Goal: Information Seeking & Learning: Learn about a topic

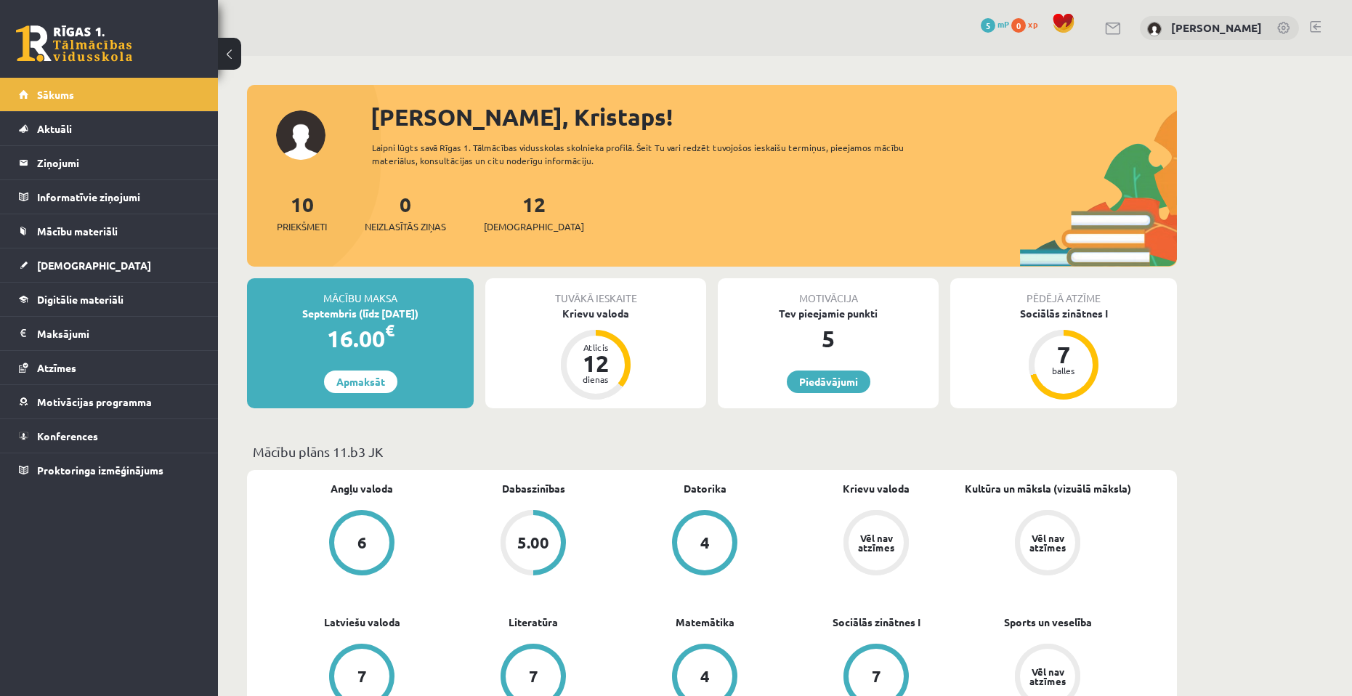
scroll to position [581, 0]
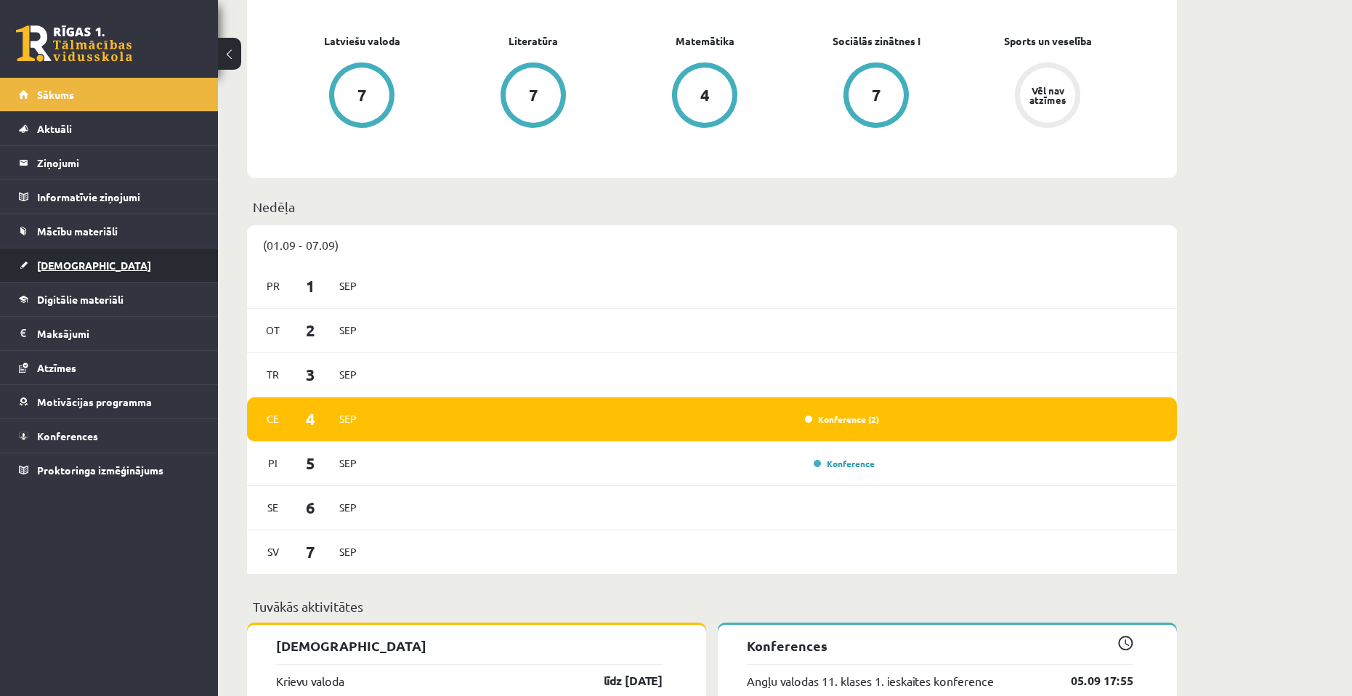
click at [68, 269] on span "[DEMOGRAPHIC_DATA]" at bounding box center [94, 265] width 114 height 13
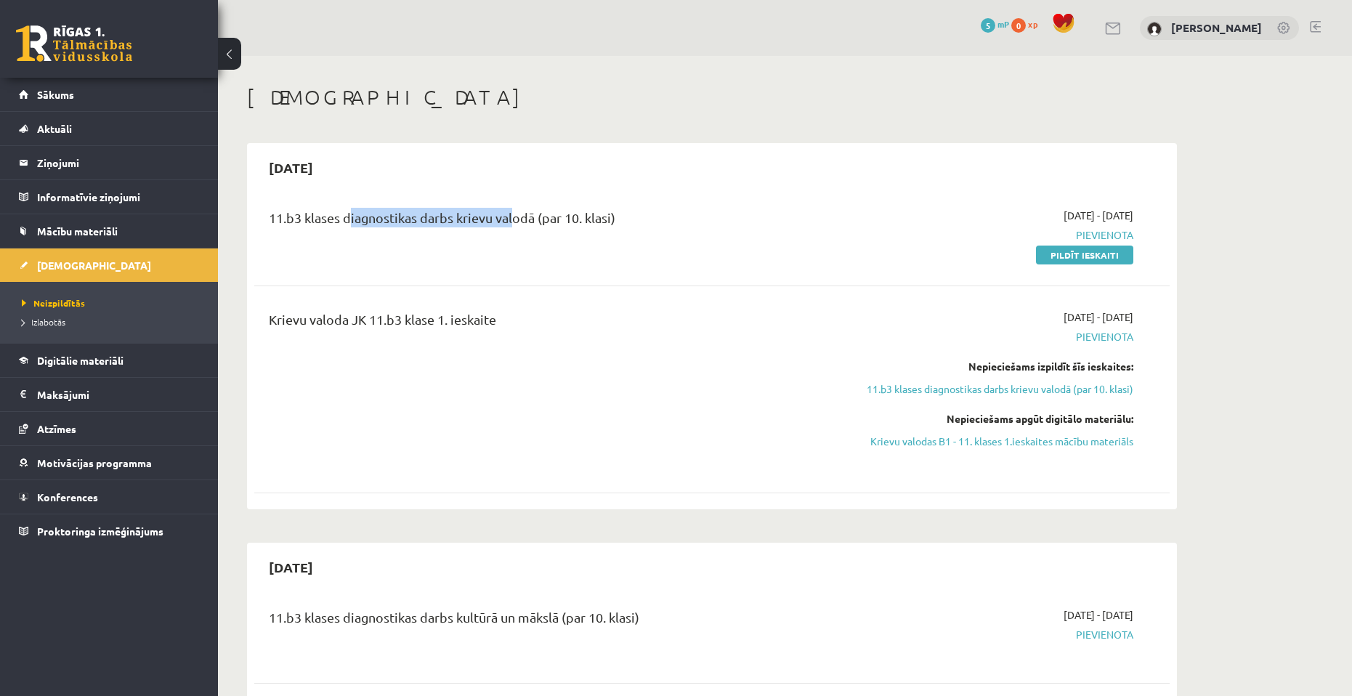
drag, startPoint x: 347, startPoint y: 216, endPoint x: 512, endPoint y: 213, distance: 164.3
click at [512, 213] on div "11.b3 klases diagnostikas darbs krievu valodā (par 10. klasi)" at bounding box center [553, 221] width 569 height 27
click at [450, 236] on div "11.b3 klases diagnostikas darbs krievu valodā (par 10. klasi)" at bounding box center [553, 235] width 591 height 54
drag, startPoint x: 410, startPoint y: 315, endPoint x: 528, endPoint y: 317, distance: 117.7
click at [528, 317] on div "Krievu valoda JK 11.b3 klase 1. ieskaite" at bounding box center [553, 323] width 569 height 27
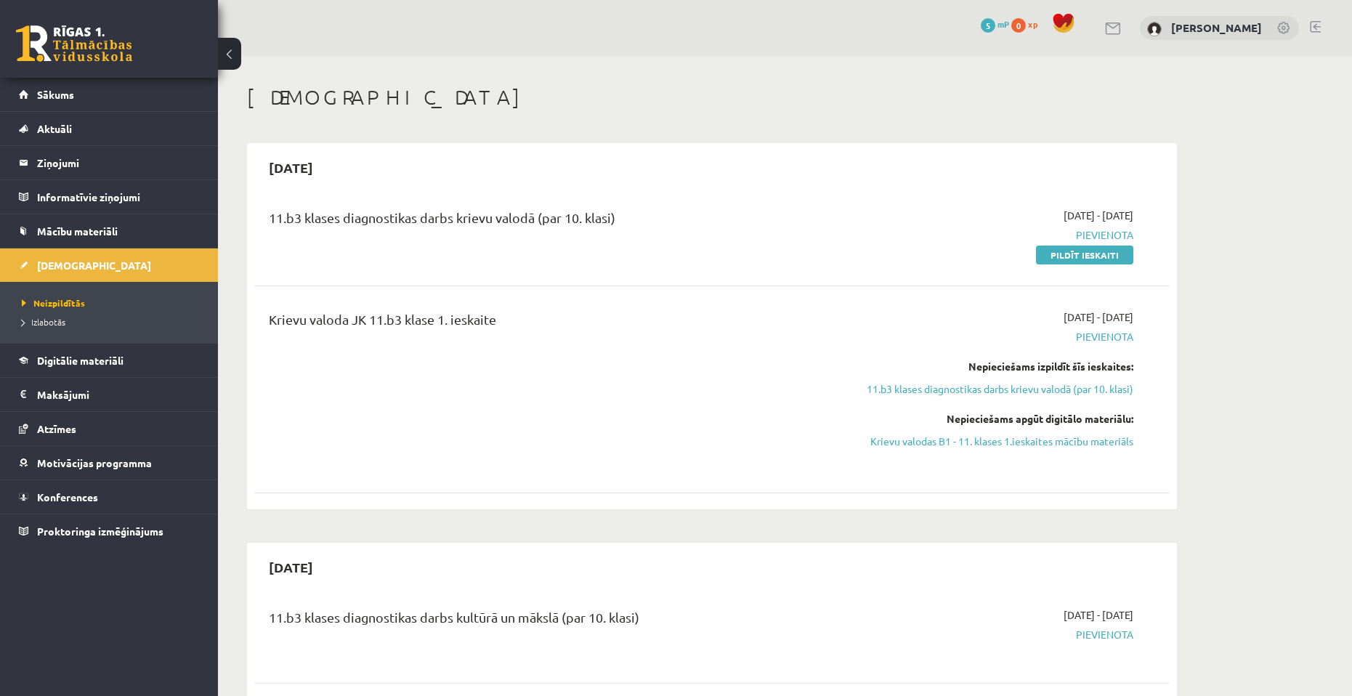
click at [528, 372] on div "Krievu valoda JK 11.b3 klase 1. ieskaite" at bounding box center [553, 390] width 591 height 160
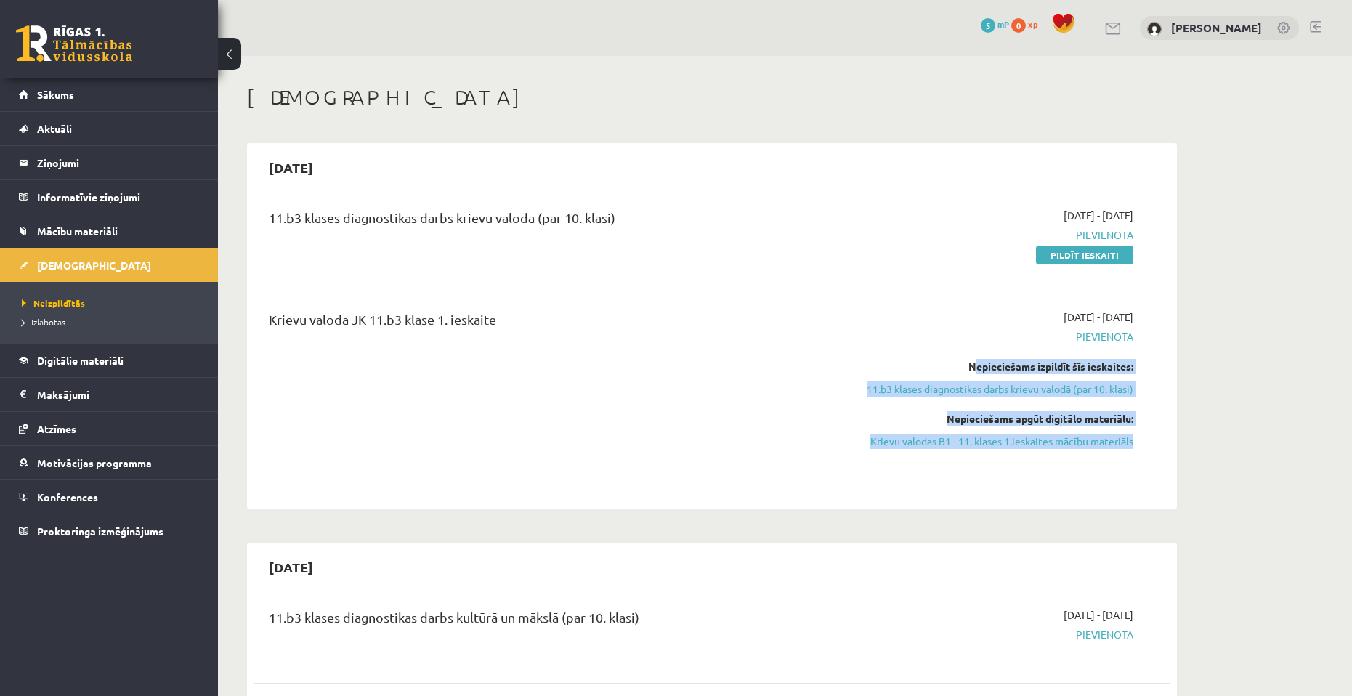
drag, startPoint x: 967, startPoint y: 367, endPoint x: 1155, endPoint y: 435, distance: 200.2
click at [1155, 435] on div "Krievu valoda JK 11.b3 klase 1. ieskaite 2025-09-01 - 2025-09-15 Pievienota Nep…" at bounding box center [712, 389] width 916 height 189
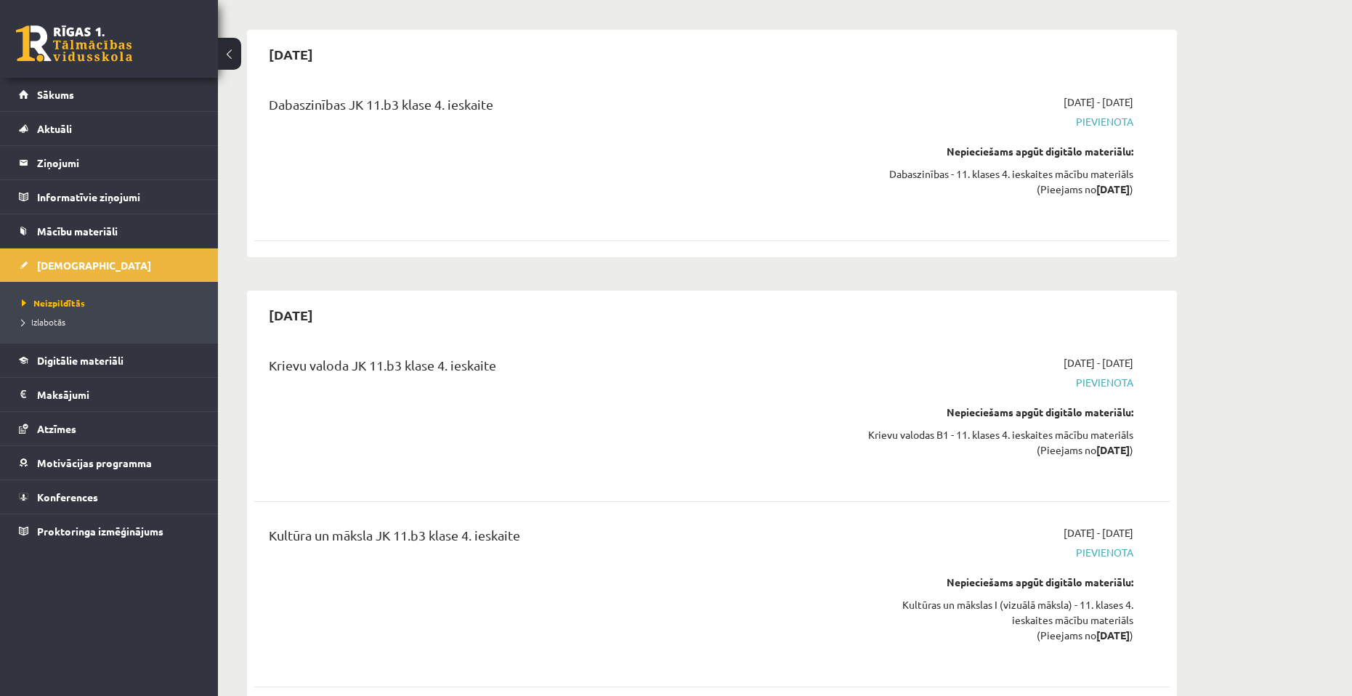
scroll to position [3980, 0]
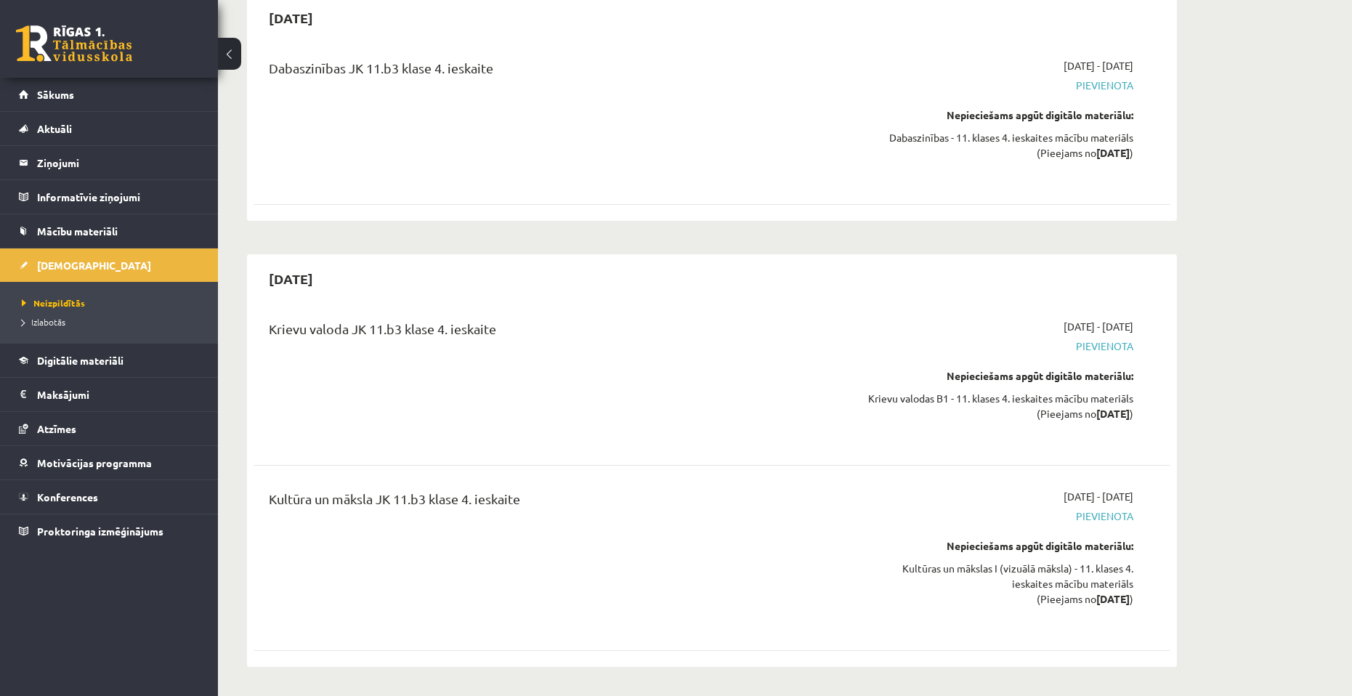
drag, startPoint x: 1109, startPoint y: 493, endPoint x: 1139, endPoint y: 495, distance: 30.6
click at [1139, 495] on div "2026-05-01 - 2026-05-15 Pievienota Nepieciešams apgūt digitālo materiālu: Kultū…" at bounding box center [997, 558] width 296 height 138
click at [1156, 561] on div "Kultūra un māksla JK 11.b3 klase 4. ieskaite 2026-05-01 - 2026-05-15 Pievienota…" at bounding box center [712, 558] width 916 height 167
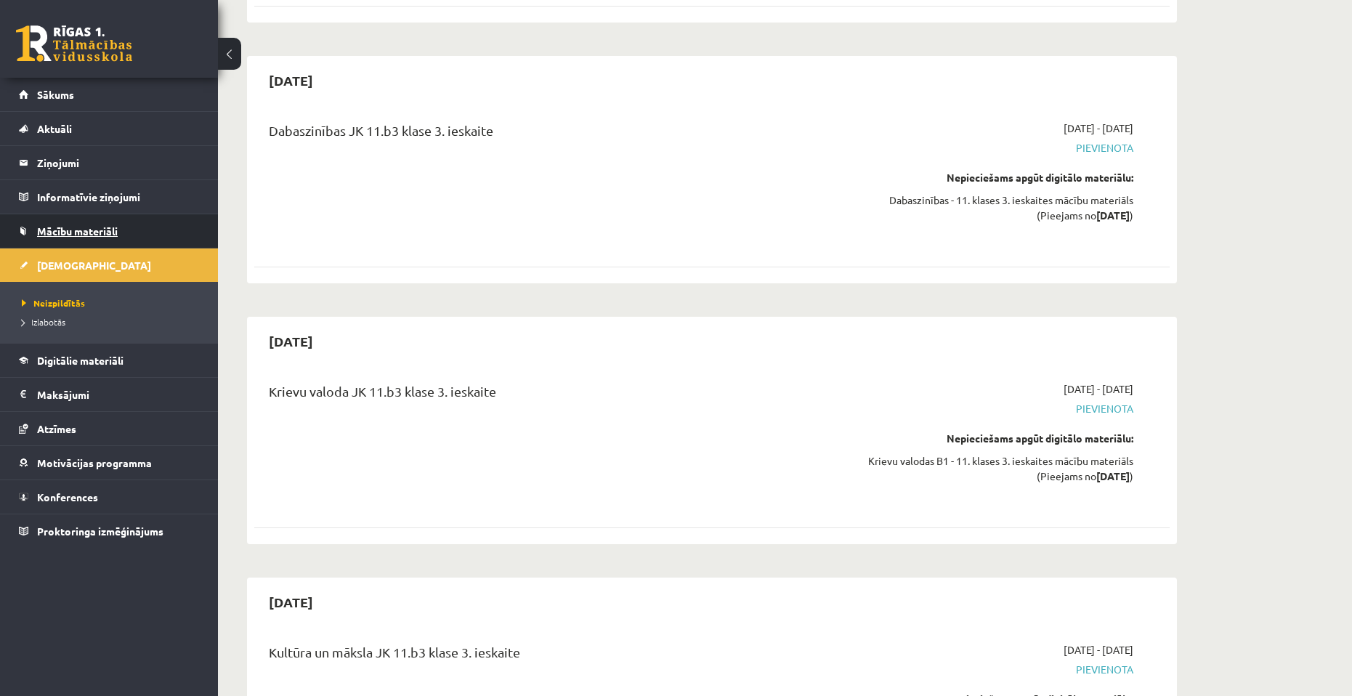
scroll to position [3108, 0]
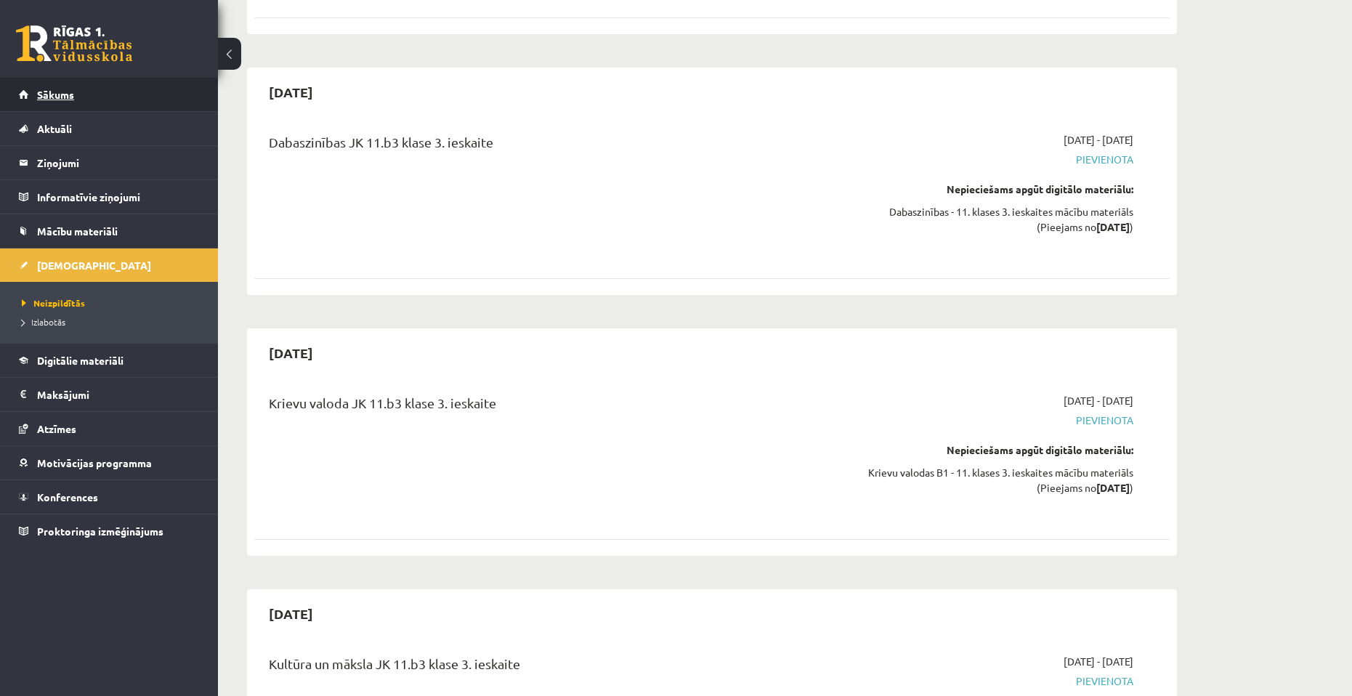
click at [81, 105] on link "Sākums" at bounding box center [109, 94] width 181 height 33
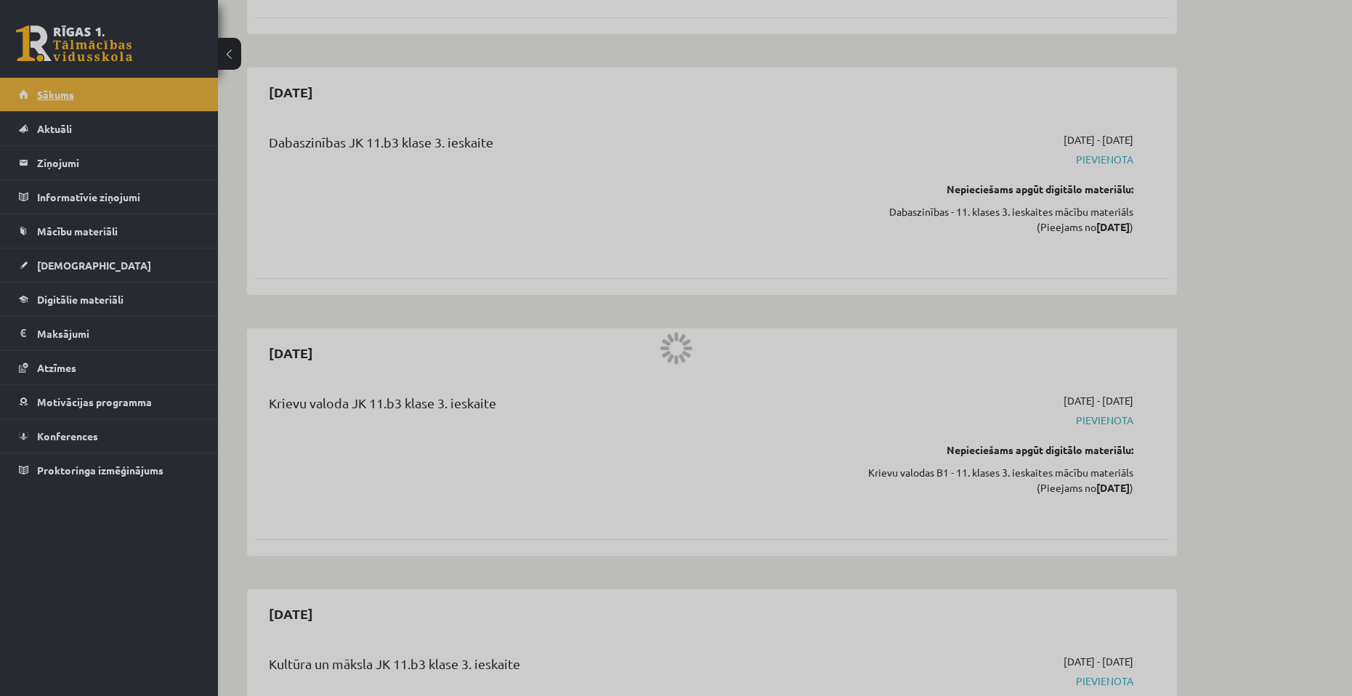
scroll to position [1328, 0]
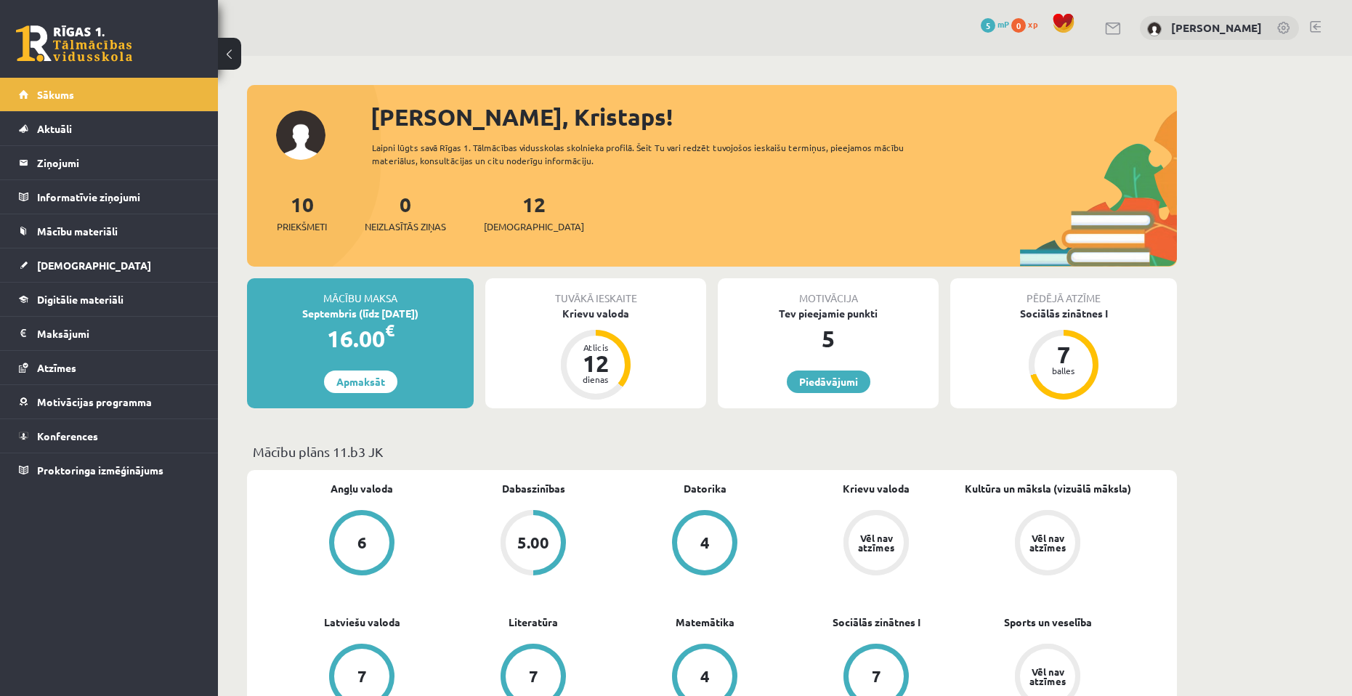
click at [1028, 27] on span "xp" at bounding box center [1032, 24] width 9 height 12
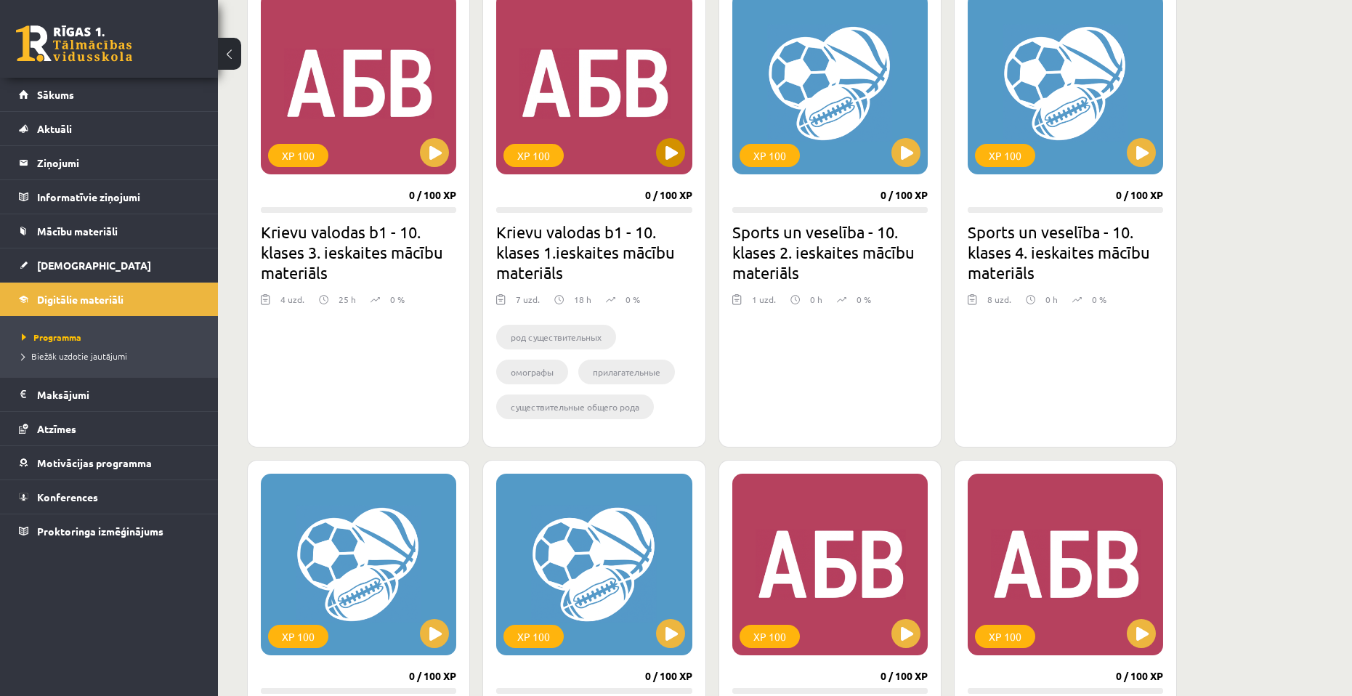
scroll to position [291, 0]
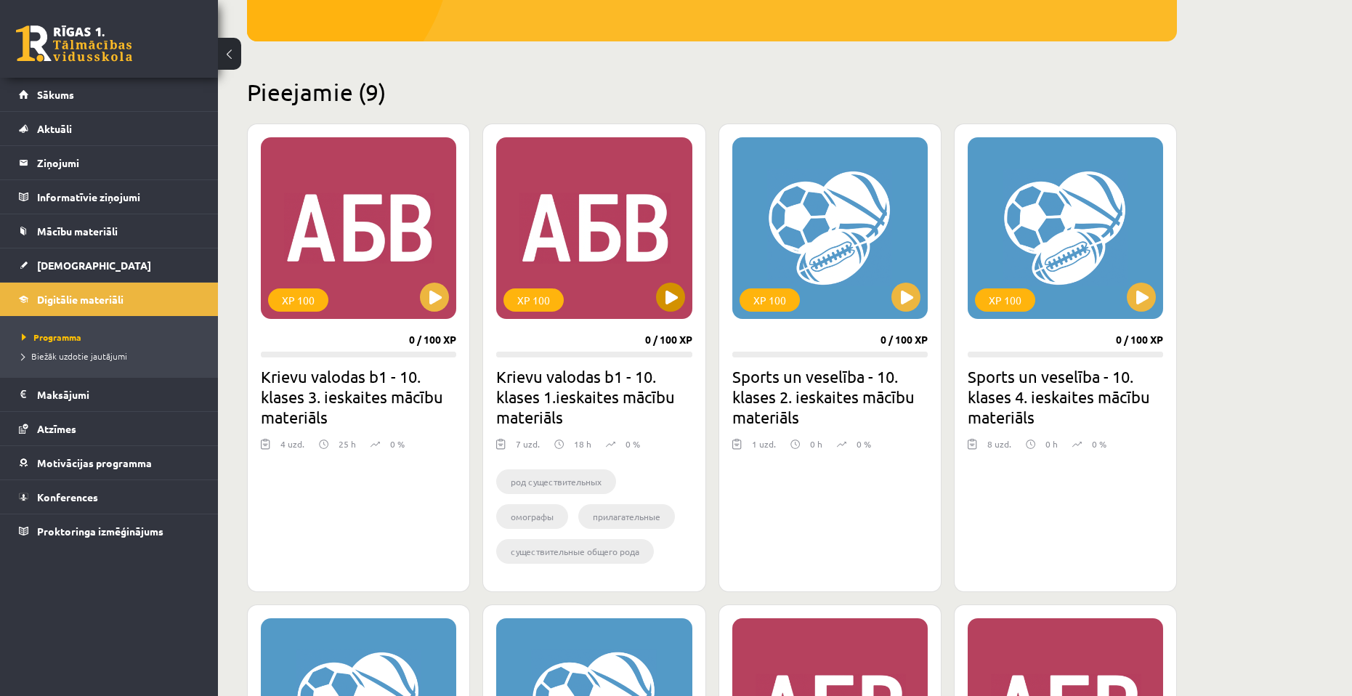
click at [594, 254] on div "XP 100" at bounding box center [593, 228] width 195 height 182
click at [575, 387] on h2 "Krievu valodas b1 - 10. klases 1.ieskaites mācību materiāls" at bounding box center [593, 396] width 195 height 61
click at [655, 294] on div "XP 100" at bounding box center [593, 228] width 195 height 182
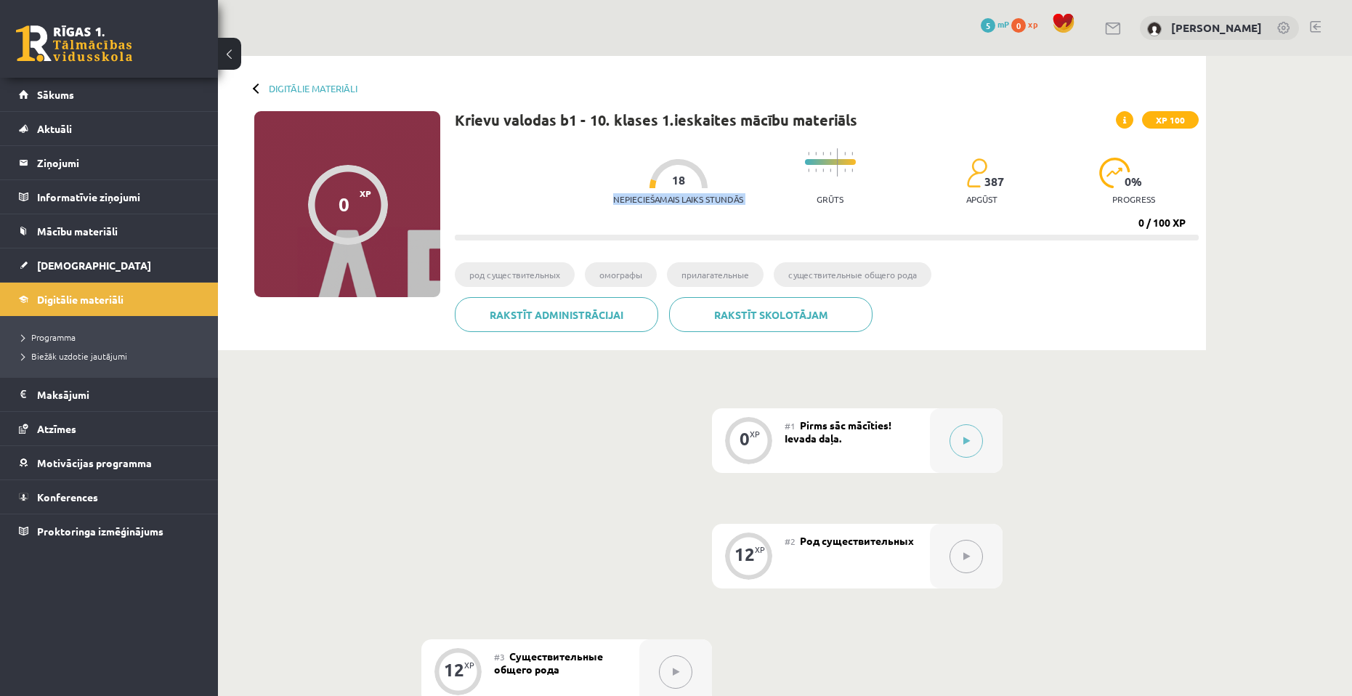
drag, startPoint x: 662, startPoint y: 183, endPoint x: 682, endPoint y: 182, distance: 19.7
click at [682, 182] on div "Nepieciešamais laiks stundās 18" at bounding box center [678, 186] width 130 height 54
click at [687, 193] on div "Nepieciešamais laiks stundās 18" at bounding box center [678, 186] width 130 height 54
drag, startPoint x: 1158, startPoint y: 219, endPoint x: 1187, endPoint y: 221, distance: 29.9
click at [1187, 221] on div "Nepieciešamais laiks stundās 18 Grūts 387 apgūst 0 % progress 0 / 100 XP" at bounding box center [827, 191] width 744 height 100
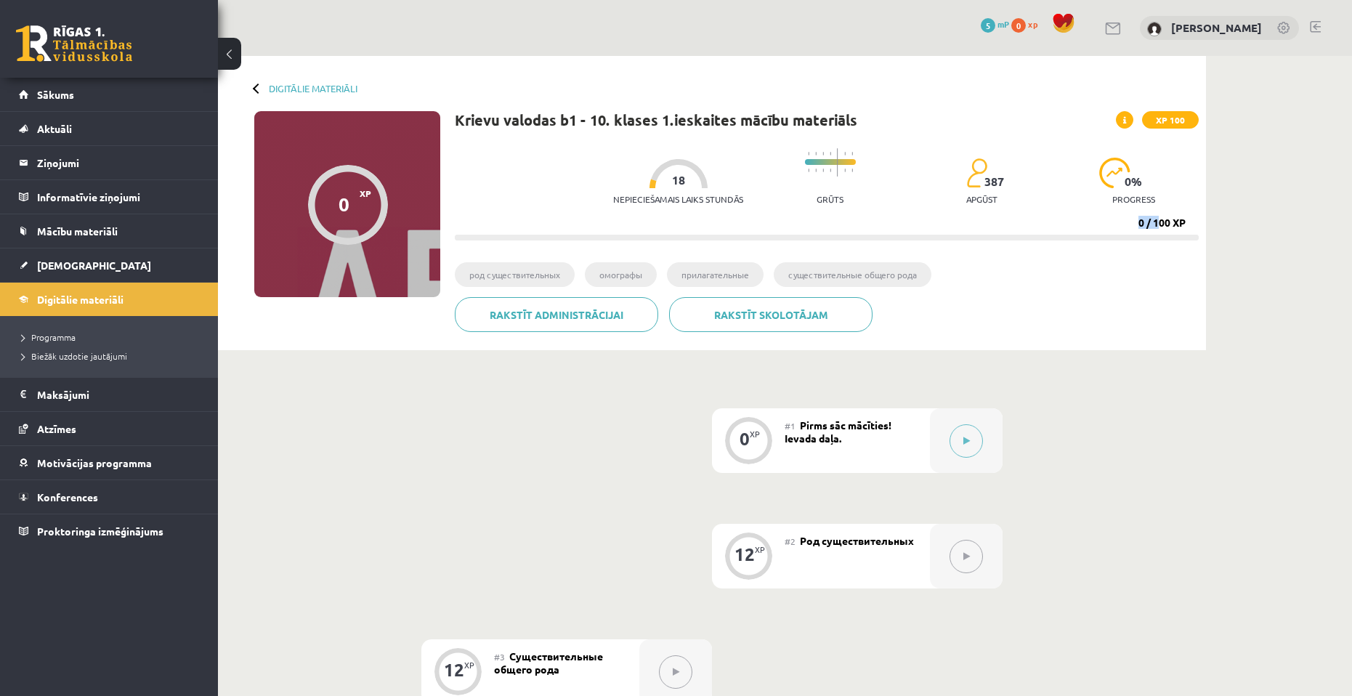
click at [1174, 239] on progress at bounding box center [827, 238] width 744 height 6
click at [187, 105] on link "Sākums" at bounding box center [109, 94] width 181 height 33
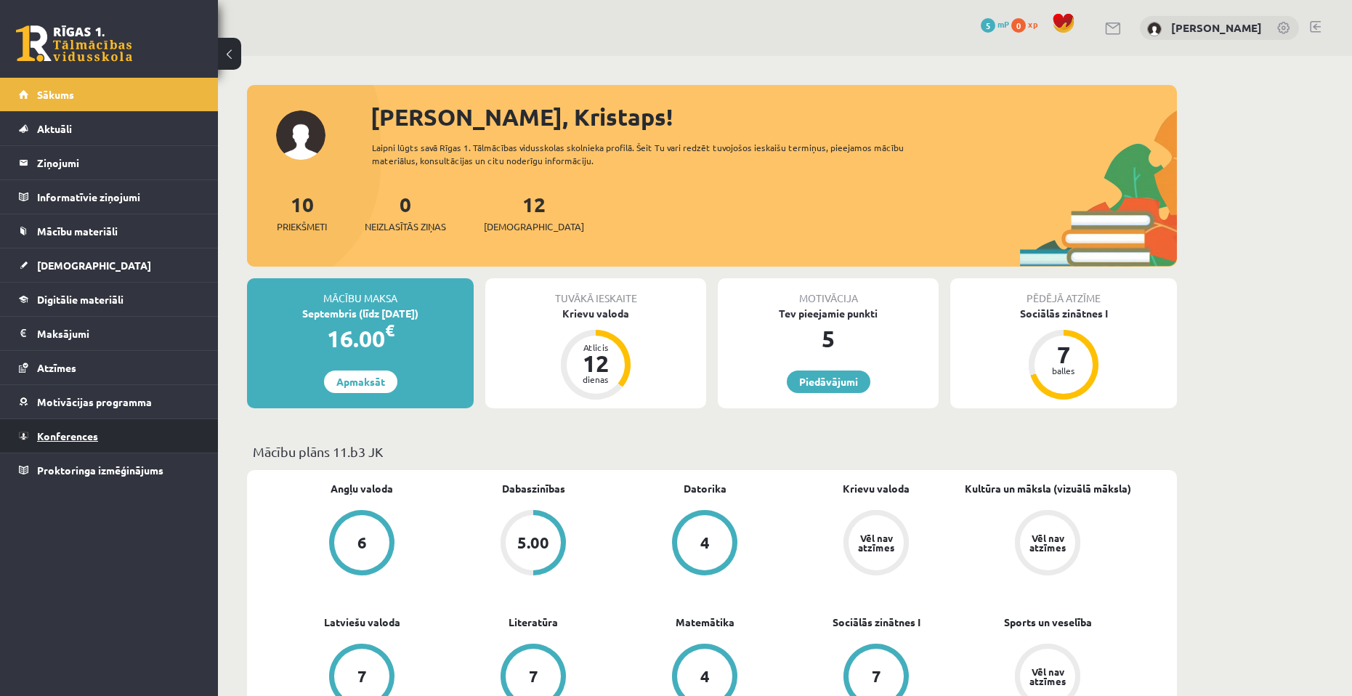
click at [125, 431] on link "Konferences" at bounding box center [109, 435] width 181 height 33
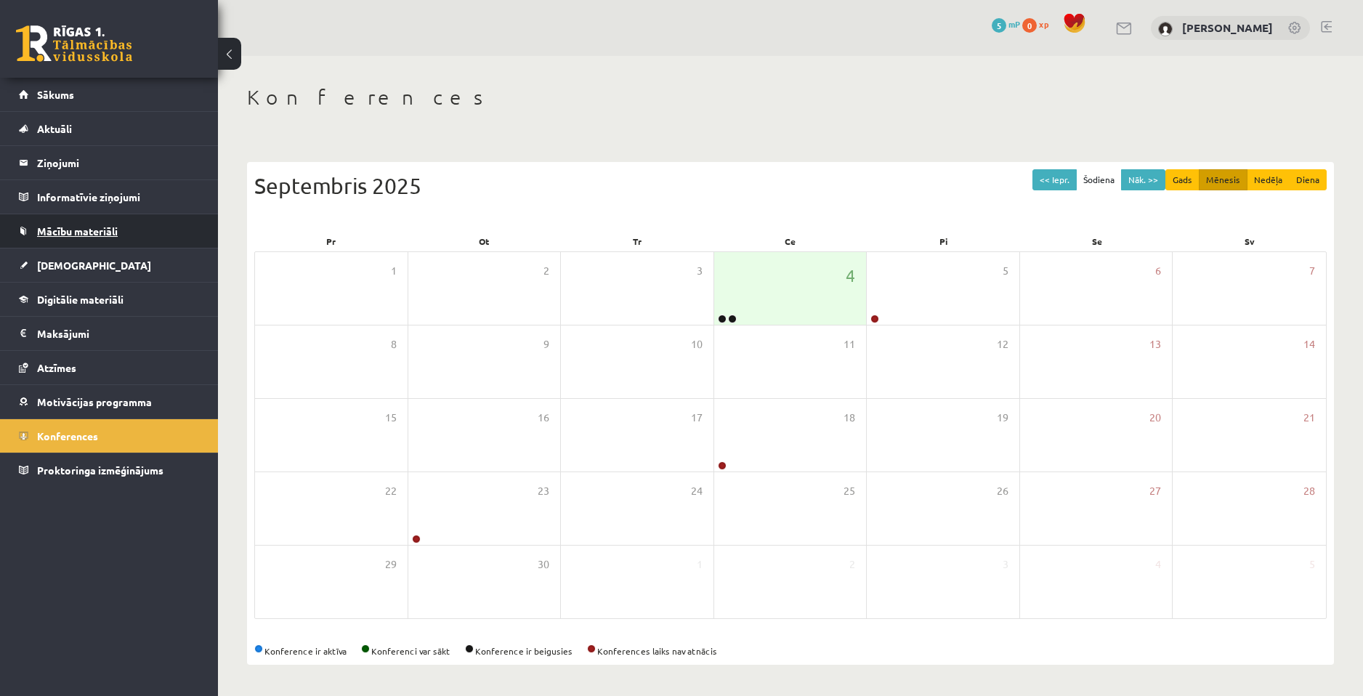
click at [126, 220] on link "Mācību materiāli" at bounding box center [109, 230] width 181 height 33
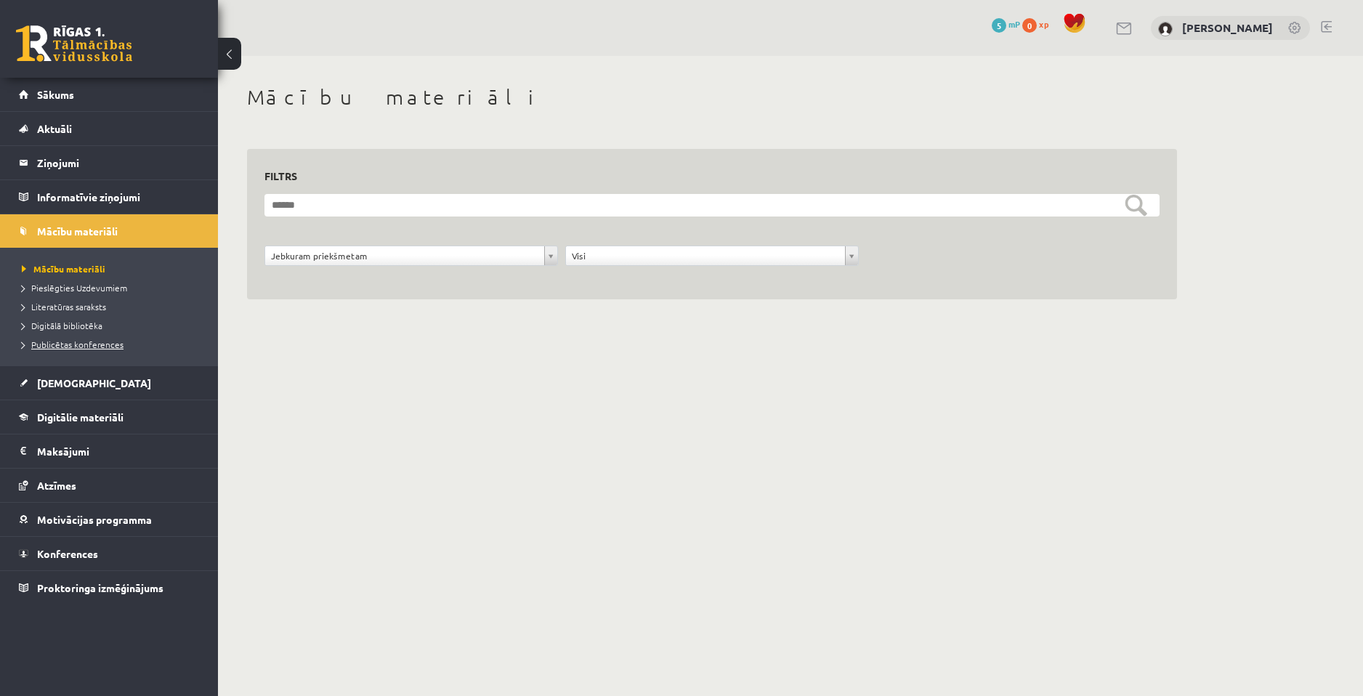
click at [121, 344] on link "Publicētas konferences" at bounding box center [113, 344] width 182 height 13
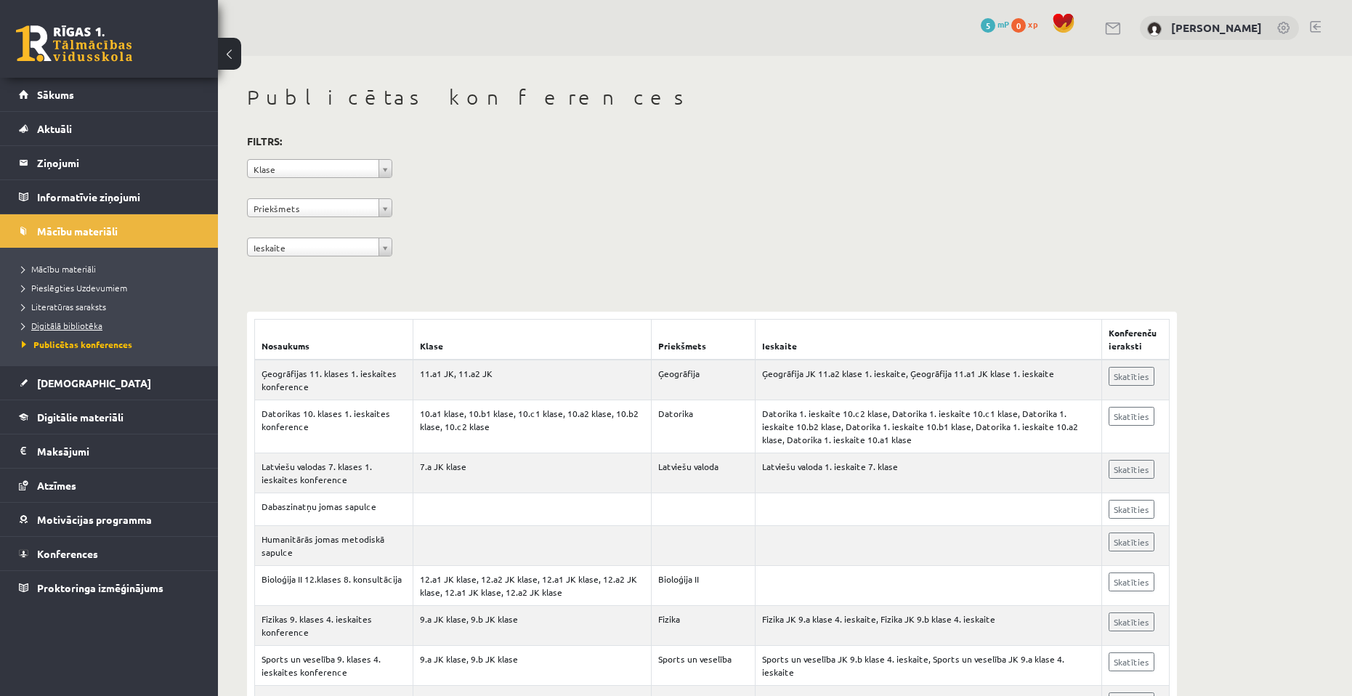
click at [90, 327] on span "Digitālā bibliotēka" at bounding box center [62, 326] width 81 height 12
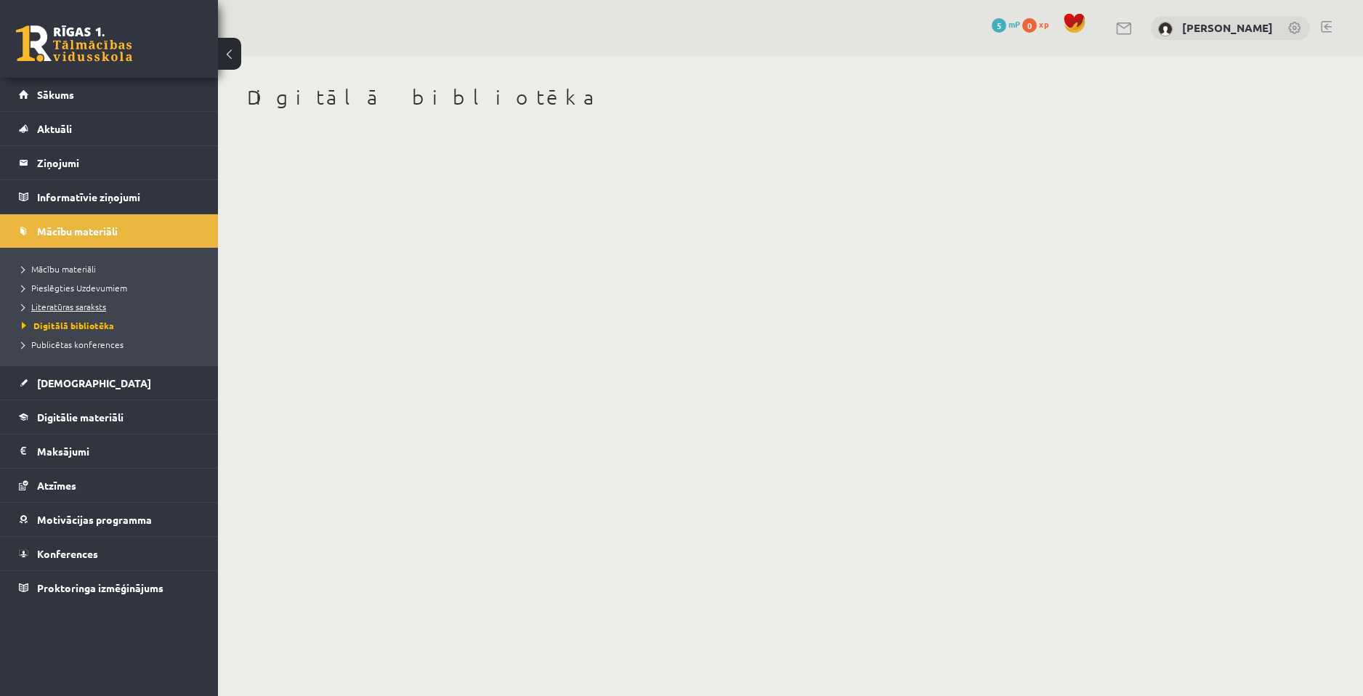
click at [86, 307] on span "Literatūras saraksts" at bounding box center [64, 307] width 84 height 12
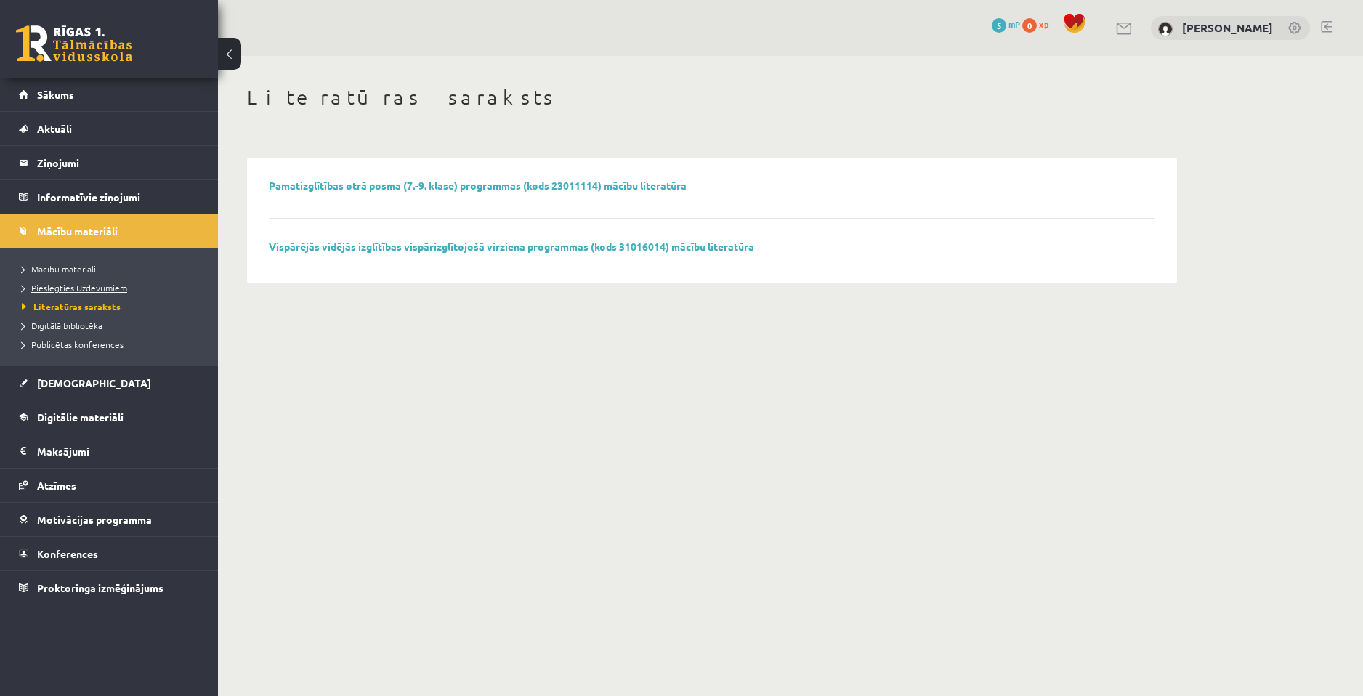
click at [86, 288] on span "Pieslēgties Uzdevumiem" at bounding box center [74, 288] width 105 height 12
click at [92, 270] on span "Mācību materiāli" at bounding box center [59, 269] width 74 height 12
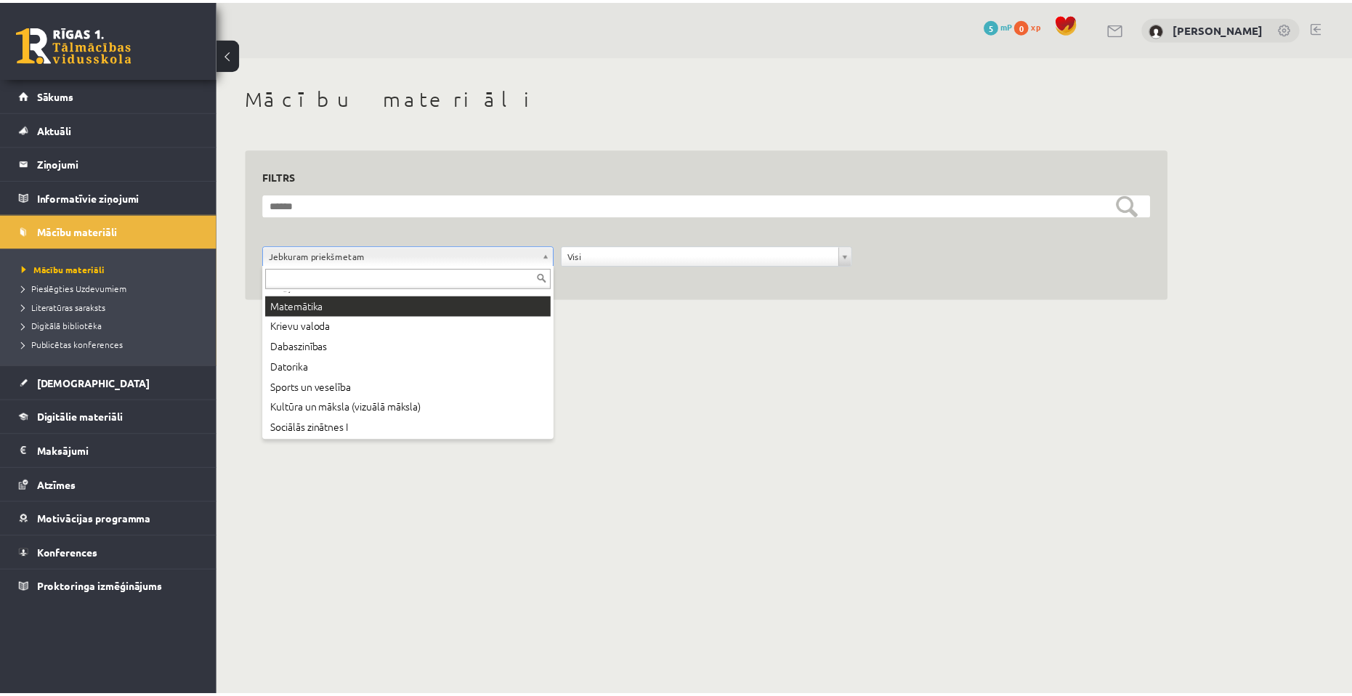
scroll to position [78, 0]
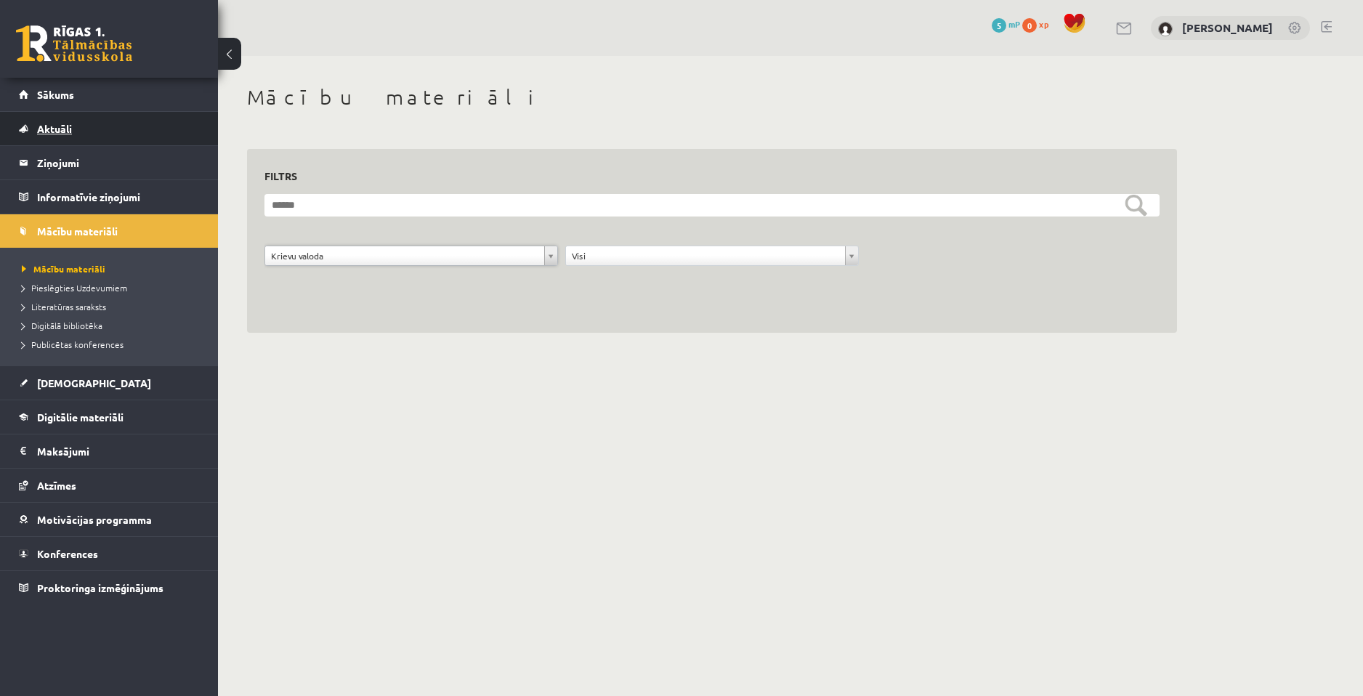
click at [110, 121] on link "Aktuāli" at bounding box center [109, 128] width 181 height 33
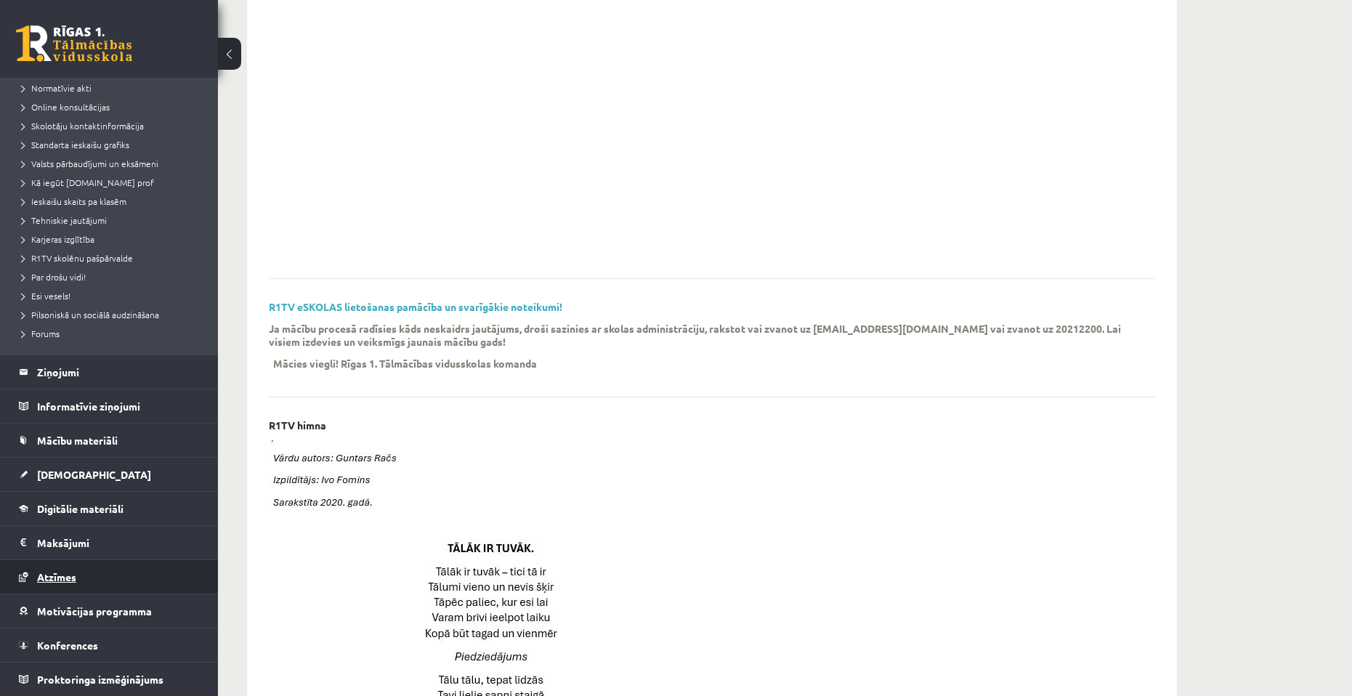
scroll to position [218, 0]
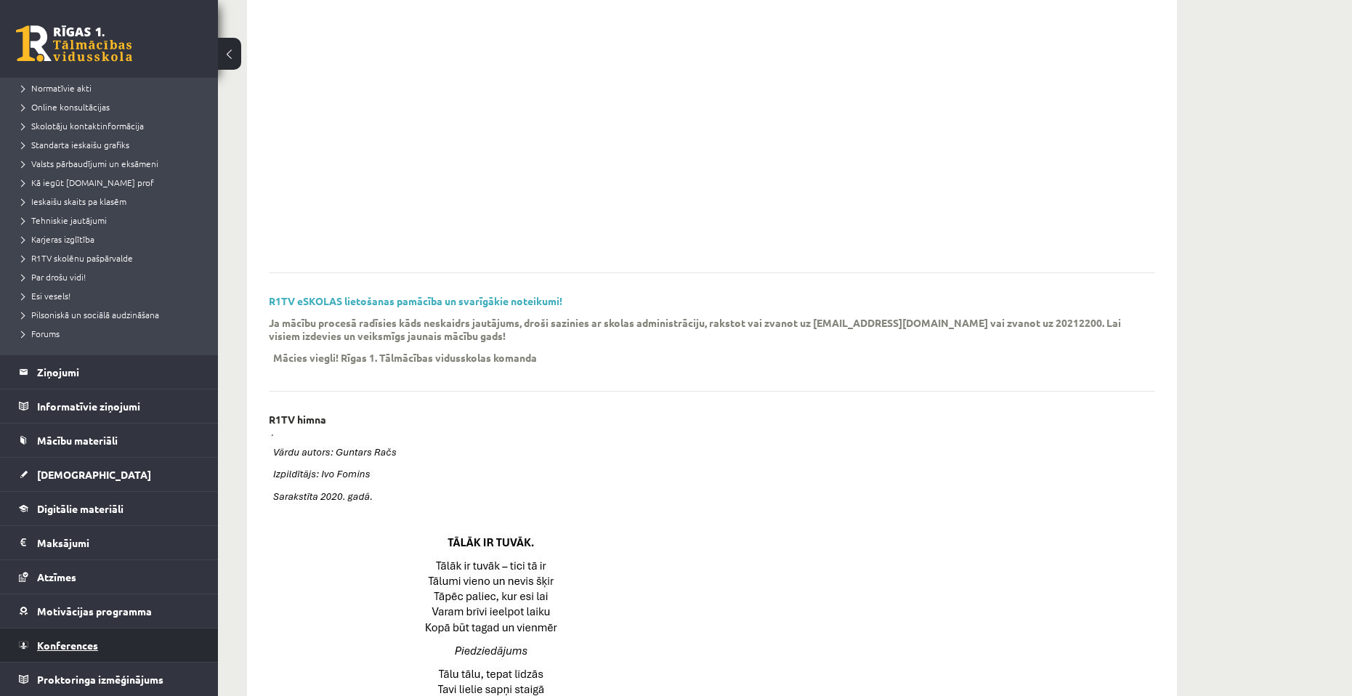
click at [98, 640] on link "Konferences" at bounding box center [109, 645] width 181 height 33
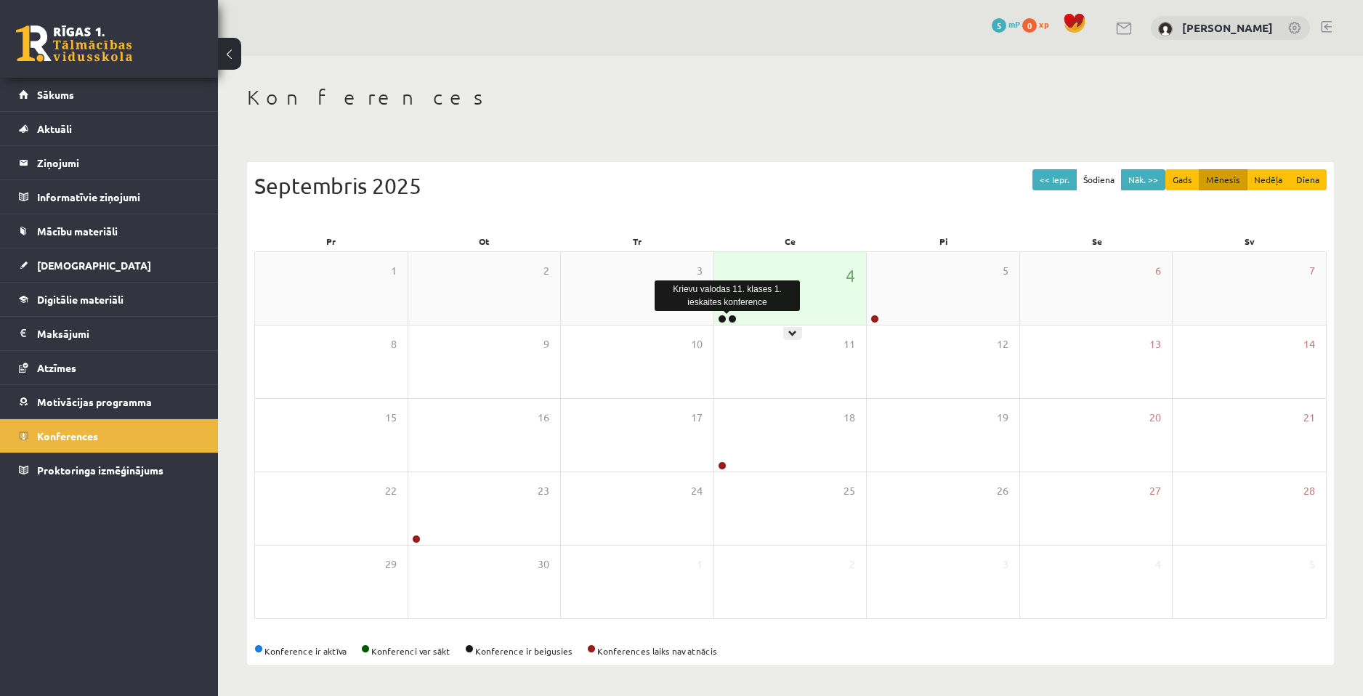
click at [735, 319] on link at bounding box center [732, 319] width 9 height 9
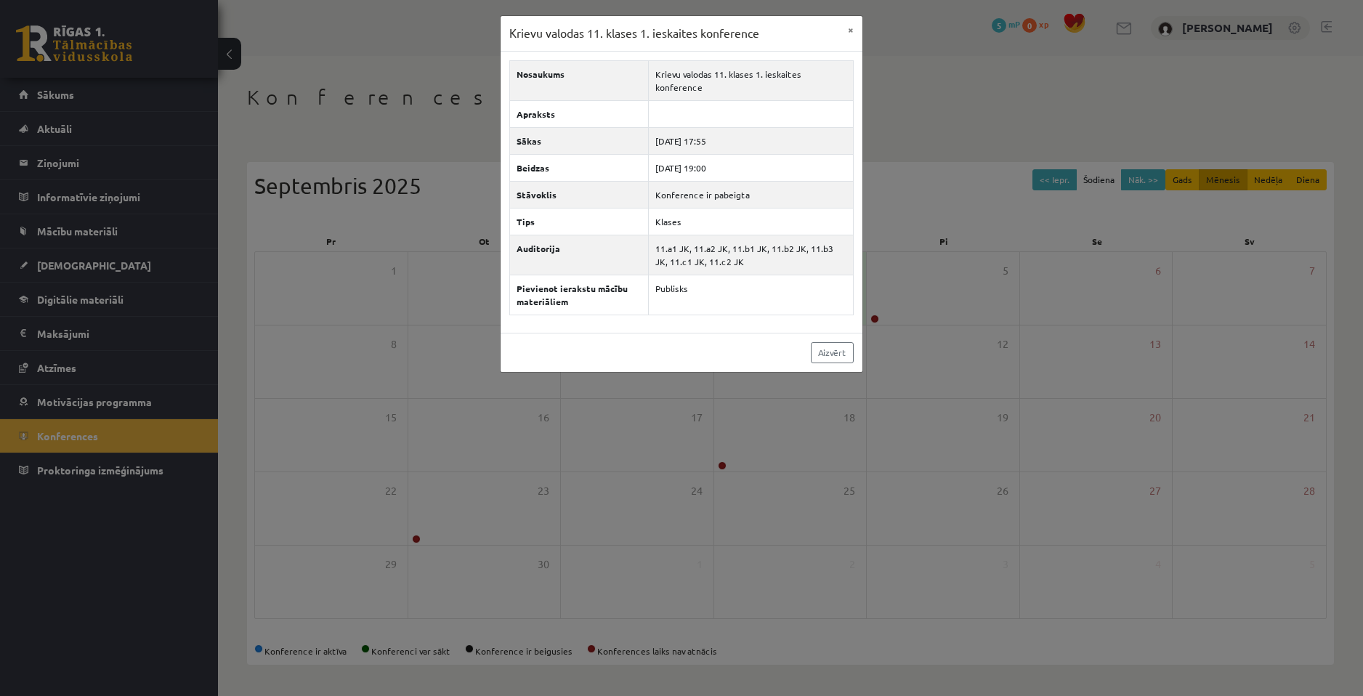
click at [720, 343] on div "Aizvērt" at bounding box center [682, 352] width 362 height 39
click at [823, 343] on link "Aizvērt" at bounding box center [832, 352] width 43 height 21
